Goal: Task Accomplishment & Management: Use online tool/utility

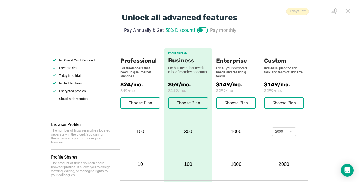
click at [268, 11] on icon at bounding box center [348, 11] width 5 height 5
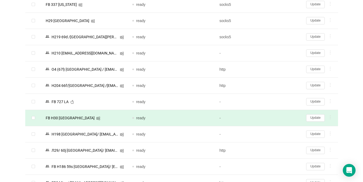
scroll to position [372, 0]
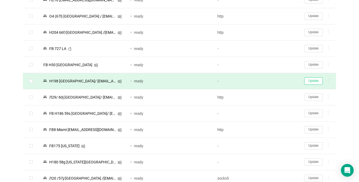
click at [268, 79] on button "Update" at bounding box center [313, 80] width 19 height 7
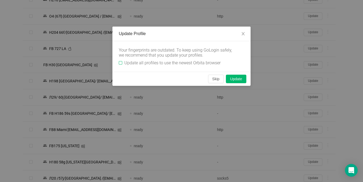
click at [121, 63] on input "Update all profiles to use the newest Orbita browser" at bounding box center [120, 62] width 3 height 3
checkbox input "true"
click at [212, 79] on button "Skip" at bounding box center [216, 79] width 16 height 9
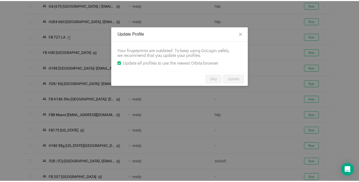
scroll to position [362, 0]
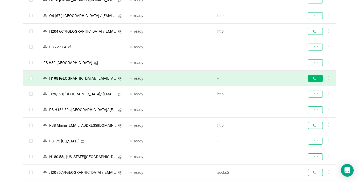
click at [268, 77] on button "Run" at bounding box center [315, 78] width 15 height 7
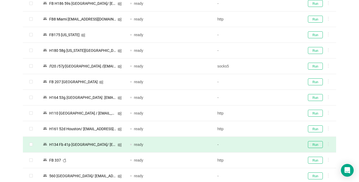
scroll to position [522, 0]
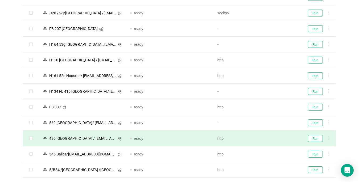
click at [268, 137] on button "Run" at bounding box center [315, 138] width 15 height 7
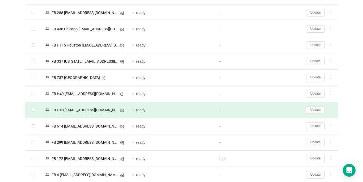
scroll to position [1196, 0]
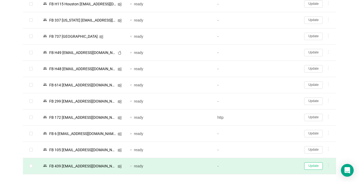
click at [268, 165] on button "Update" at bounding box center [313, 166] width 19 height 7
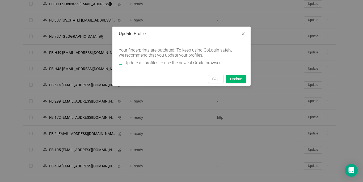
click at [122, 61] on input "Update all profiles to use the newest Orbita browser" at bounding box center [120, 62] width 3 height 3
checkbox input "true"
click at [214, 80] on button "Skip" at bounding box center [216, 79] width 16 height 9
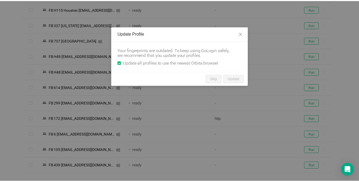
scroll to position [1184, 0]
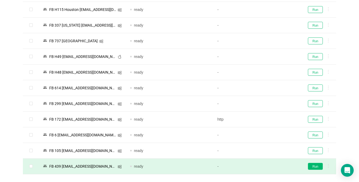
click at [268, 168] on button "Run" at bounding box center [315, 166] width 15 height 7
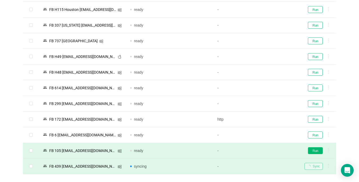
click at [268, 152] on button "Run" at bounding box center [315, 150] width 15 height 7
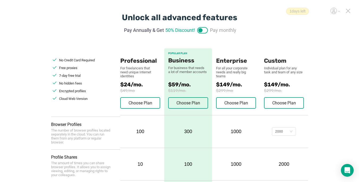
click at [345, 11] on div "1 days left" at bounding box center [317, 11] width 62 height 7
click at [347, 11] on icon at bounding box center [348, 11] width 4 height 4
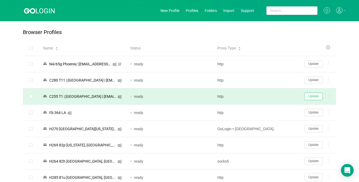
click at [314, 95] on button "Update" at bounding box center [313, 96] width 19 height 7
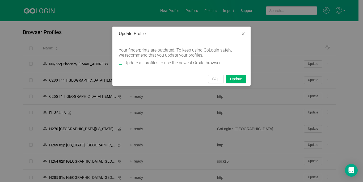
click at [122, 63] on input "Update all profiles to use the newest Orbita browser" at bounding box center [120, 62] width 3 height 3
checkbox input "true"
click at [213, 80] on button "Skip" at bounding box center [216, 79] width 16 height 9
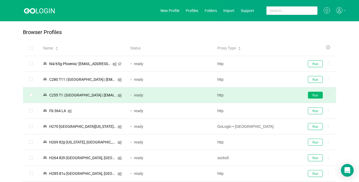
click at [314, 95] on button "Run" at bounding box center [315, 95] width 15 height 7
